Goal: Find specific page/section: Find specific page/section

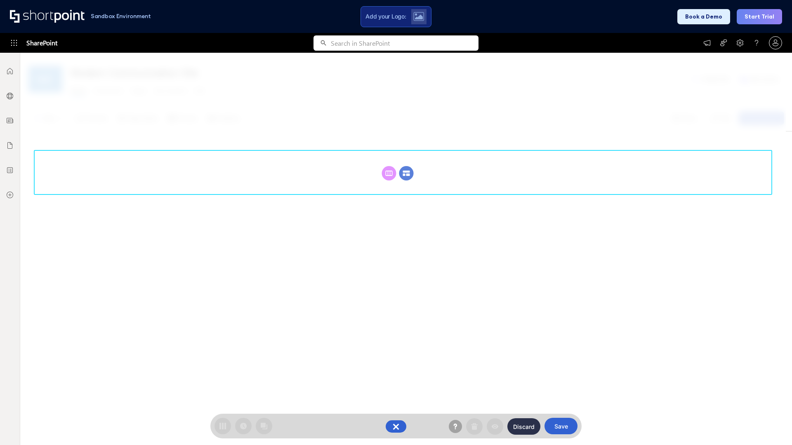
scroll to position [113, 0]
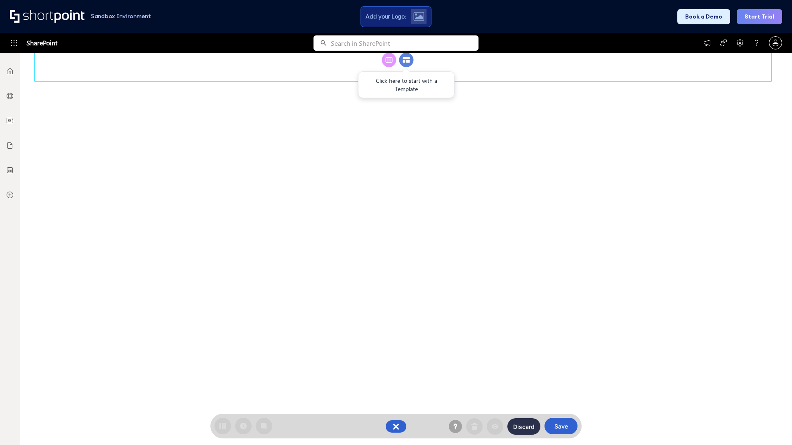
click at [406, 67] on circle at bounding box center [406, 60] width 14 height 14
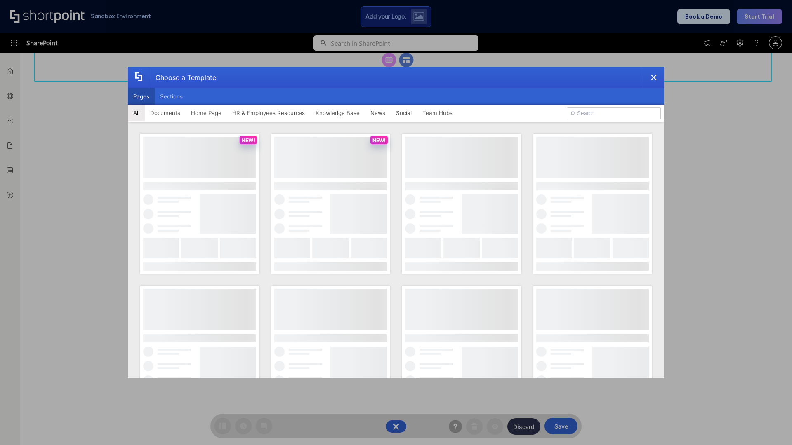
scroll to position [0, 0]
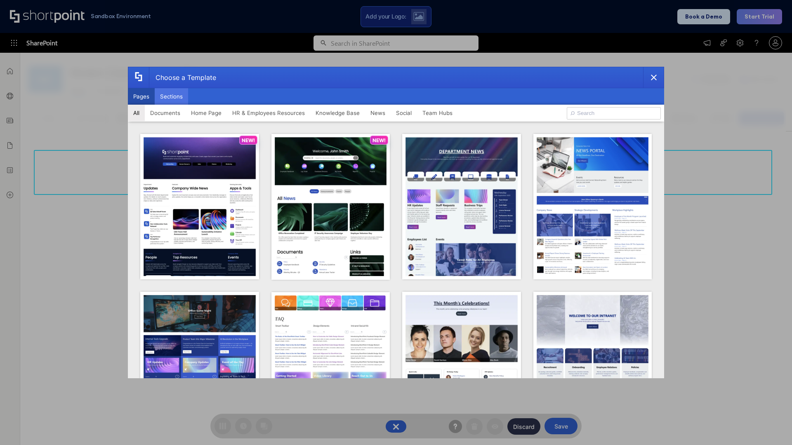
click at [171, 96] on button "Sections" at bounding box center [171, 96] width 33 height 16
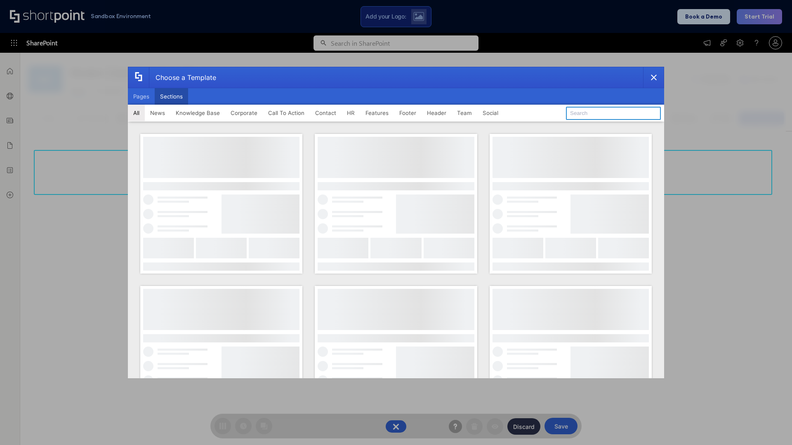
type input "Paralax Cta"
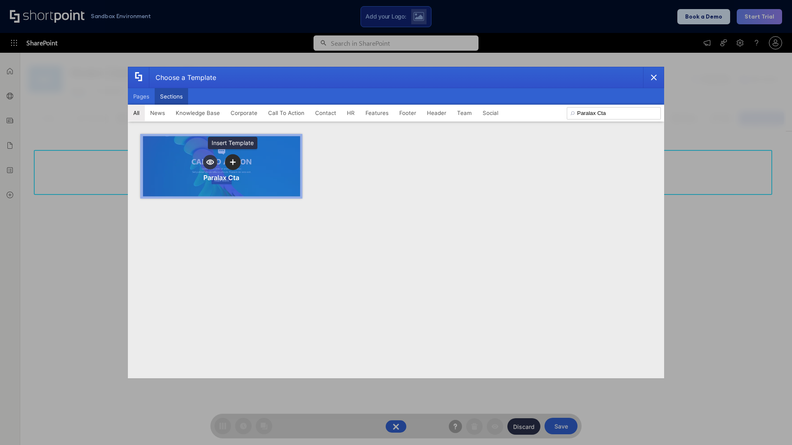
click at [233, 162] on icon "template selector" at bounding box center [233, 162] width 6 height 6
